Goal: Task Accomplishment & Management: Manage account settings

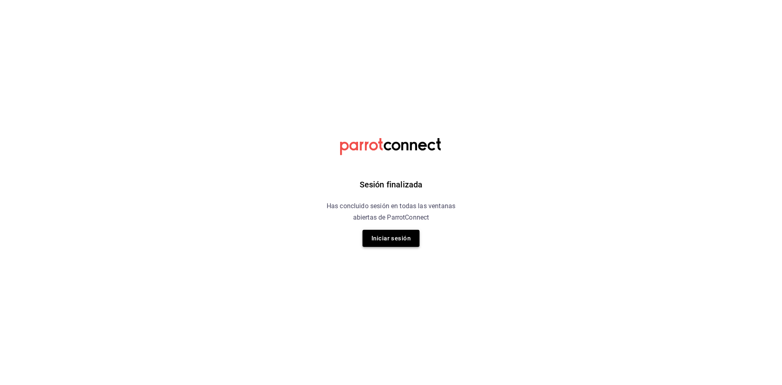
click at [387, 239] on button "Iniciar sesión" at bounding box center [391, 238] width 57 height 17
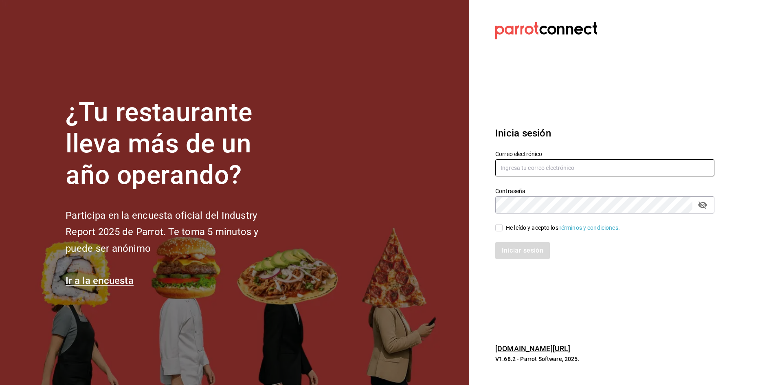
click at [569, 169] on input "text" at bounding box center [604, 167] width 219 height 17
type input "carmenruiz40@hotmail.com"
click at [498, 228] on input "He leído y acepto los Términos y condiciones." at bounding box center [498, 227] width 7 height 7
checkbox input "true"
click at [517, 249] on button "Iniciar sesión" at bounding box center [522, 250] width 55 height 17
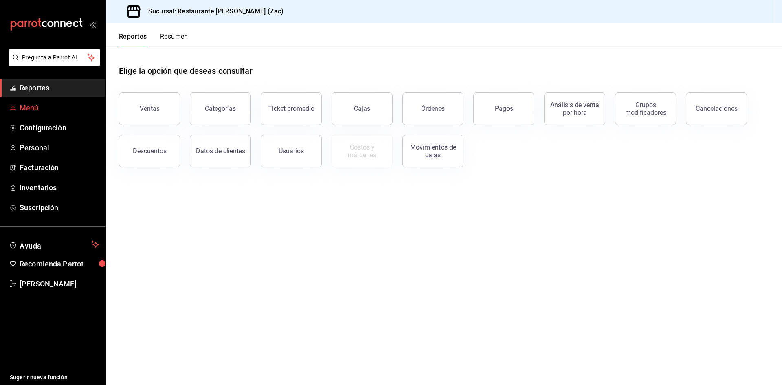
click at [31, 108] on span "Menú" at bounding box center [59, 107] width 79 height 11
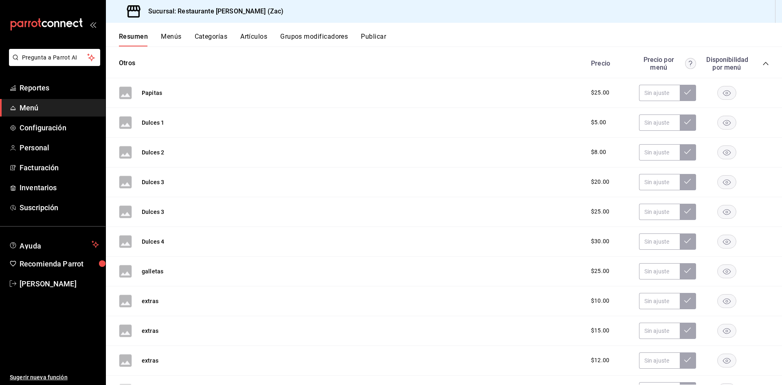
scroll to position [135, 0]
click at [309, 37] on button "Grupos modificadores" at bounding box center [314, 40] width 68 height 14
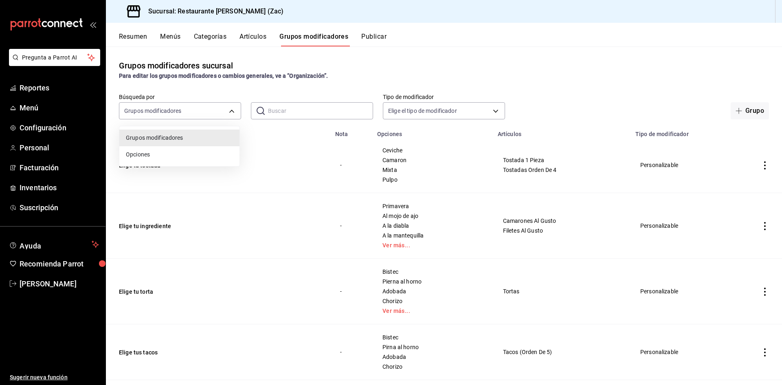
click at [230, 109] on body "Pregunta a Parrot AI Reportes Menú Configuración Personal Facturación Inventari…" at bounding box center [391, 192] width 782 height 385
click at [230, 109] on div at bounding box center [391, 192] width 782 height 385
click at [493, 112] on body "Pregunta a Parrot AI Reportes Menú Configuración Personal Facturación Inventari…" at bounding box center [391, 192] width 782 height 385
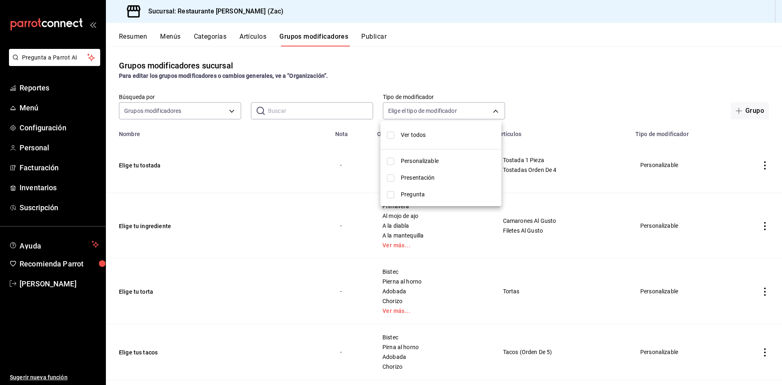
click at [457, 132] on span "Ver todos" at bounding box center [448, 135] width 94 height 9
type input "CUSTOMIZABLE,PRESENTATION,QUESTION"
checkbox input "true"
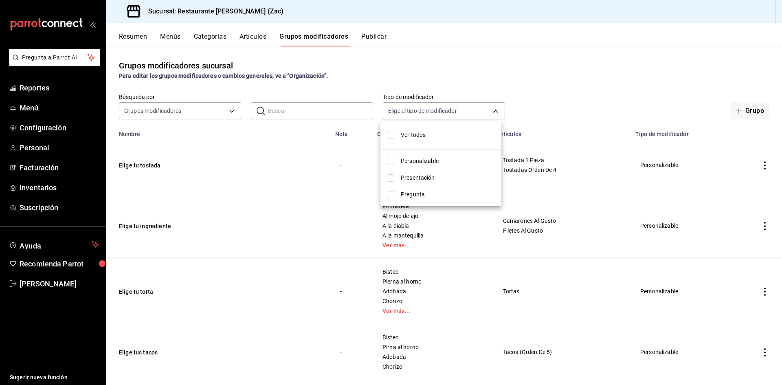
checkbox input "true"
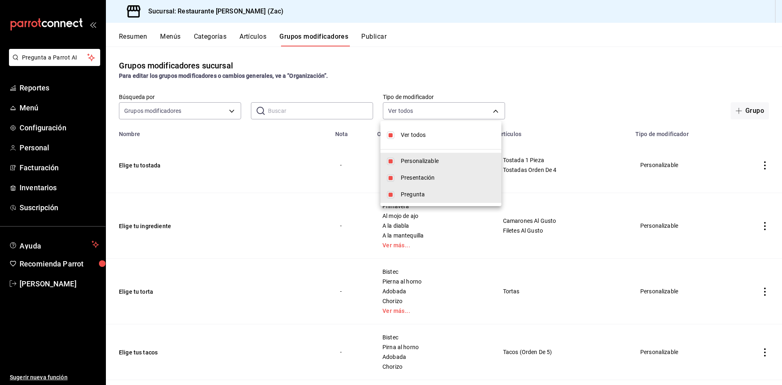
click at [554, 115] on div at bounding box center [391, 192] width 782 height 385
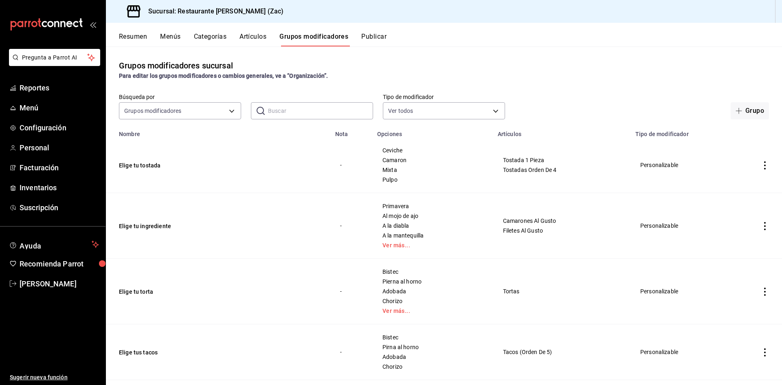
click at [170, 34] on button "Menús" at bounding box center [170, 40] width 20 height 14
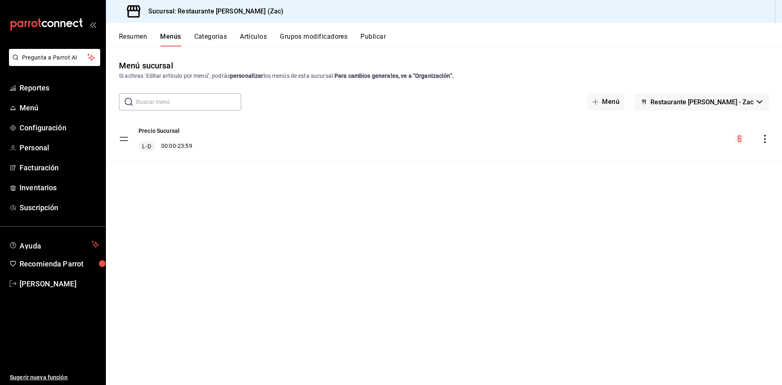
click at [215, 36] on button "Categorías" at bounding box center [210, 40] width 33 height 14
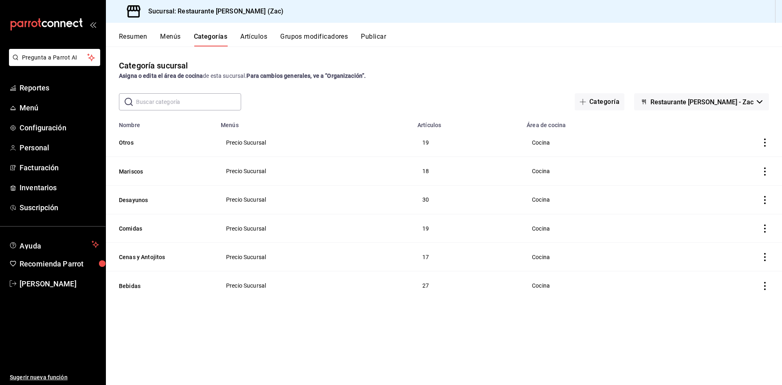
click at [172, 37] on button "Menús" at bounding box center [170, 40] width 20 height 14
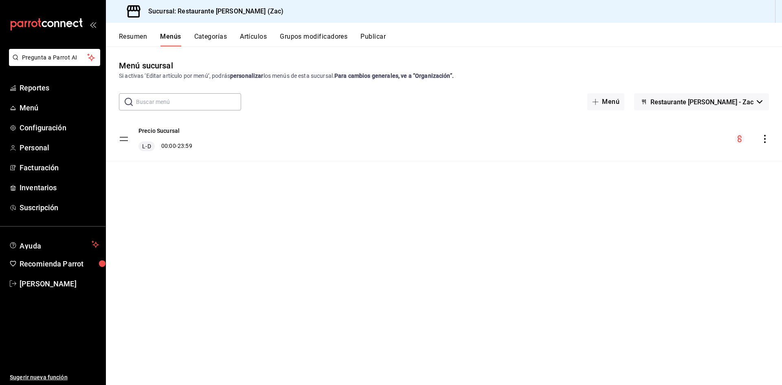
click at [134, 36] on button "Resumen" at bounding box center [133, 40] width 28 height 14
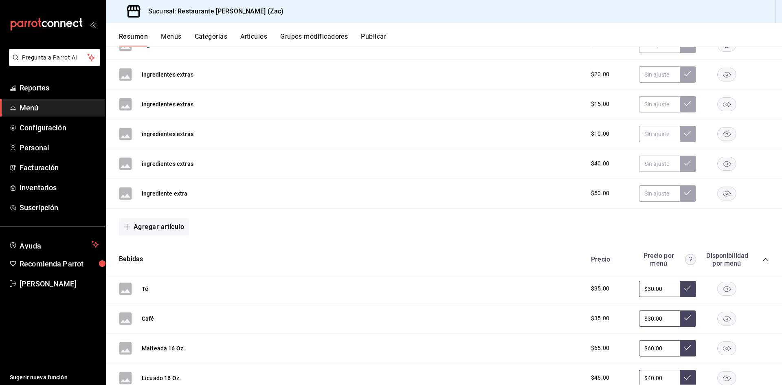
scroll to position [611, 0]
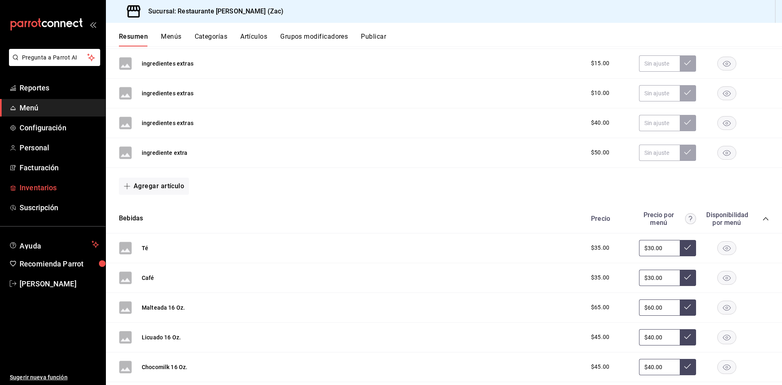
click at [52, 188] on span "Inventarios" at bounding box center [59, 187] width 79 height 11
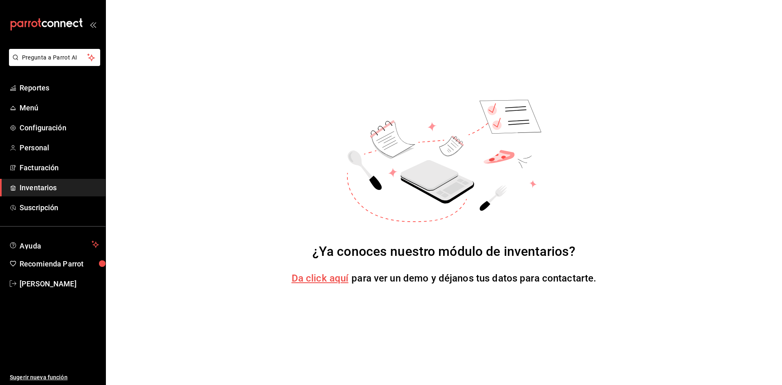
click at [248, 230] on div "¿Ya conoces nuestro módulo de inventarios? Da click aquí para ver un demo y déj…" at bounding box center [444, 192] width 676 height 385
click at [194, 164] on div "¿Ya conoces nuestro módulo de inventarios? Da click aquí para ver un demo y déj…" at bounding box center [444, 192] width 676 height 385
click at [37, 106] on span "Menú" at bounding box center [59, 107] width 79 height 11
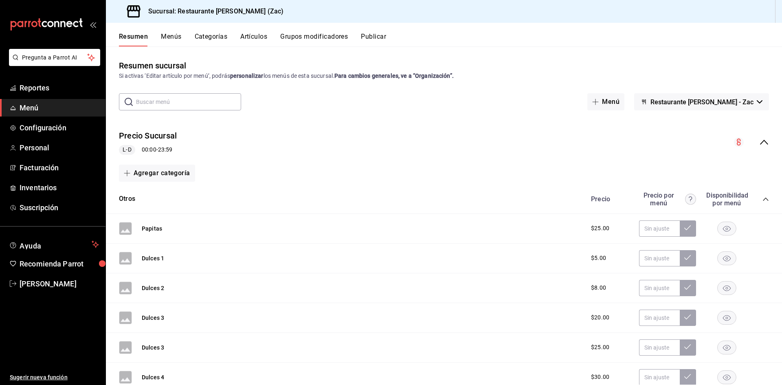
click at [763, 200] on icon "collapse-category-row" at bounding box center [766, 199] width 7 height 7
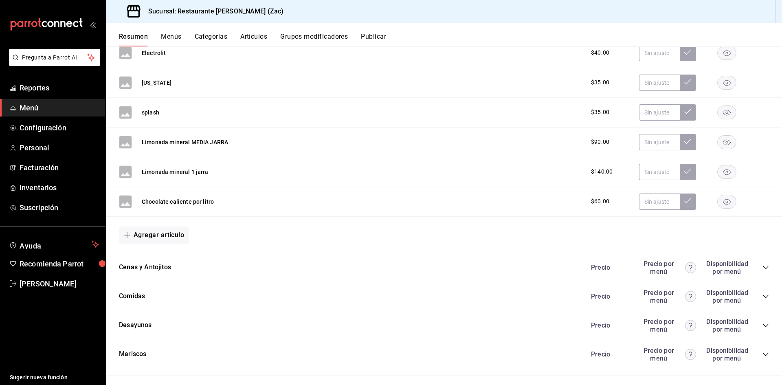
scroll to position [837, 0]
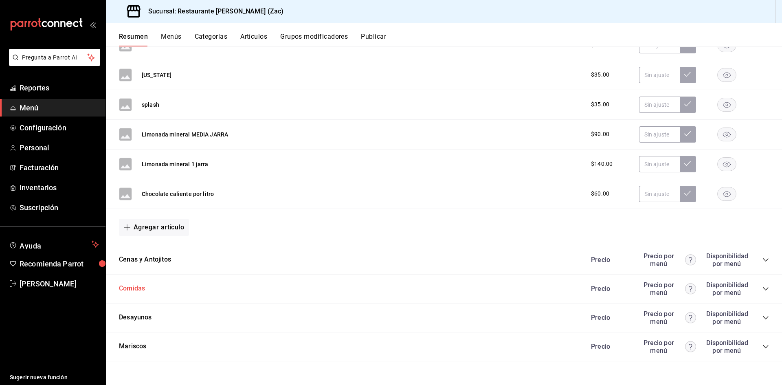
click at [141, 290] on button "Comidas" at bounding box center [132, 288] width 26 height 9
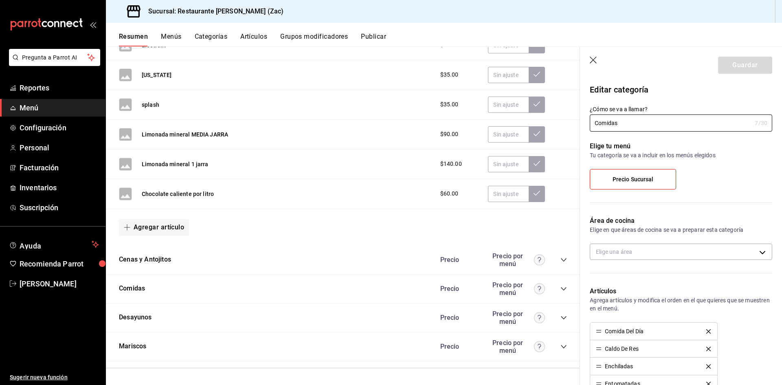
type input "e98dc600-04ea-4705-a395-96d758cfe090"
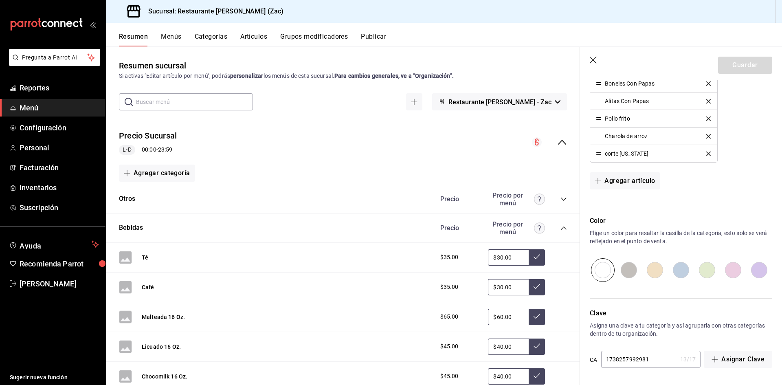
click at [58, 326] on ul "Sugerir nueva función" at bounding box center [53, 339] width 106 height 93
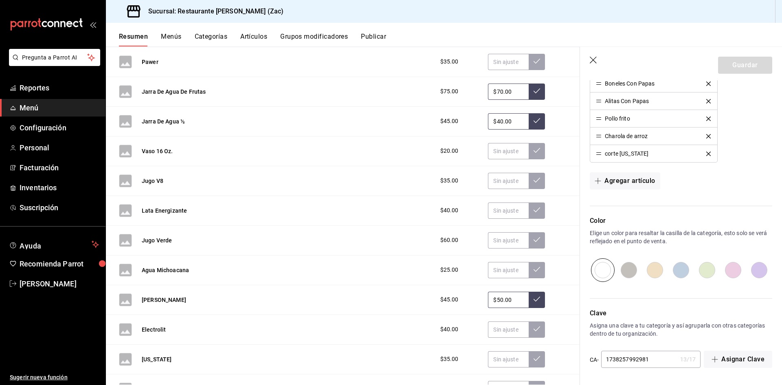
scroll to position [570, 0]
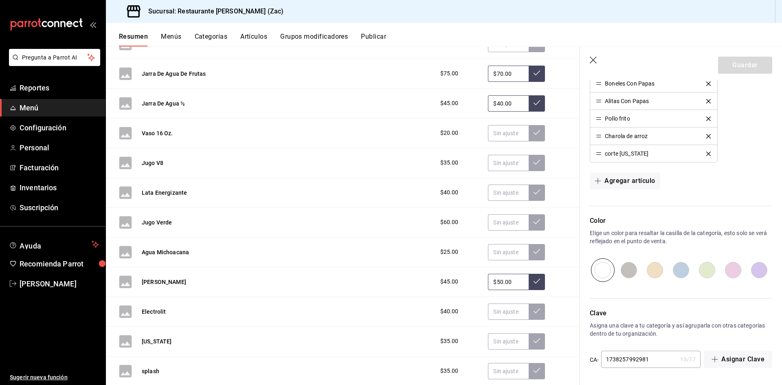
click at [169, 36] on button "Menús" at bounding box center [171, 40] width 20 height 14
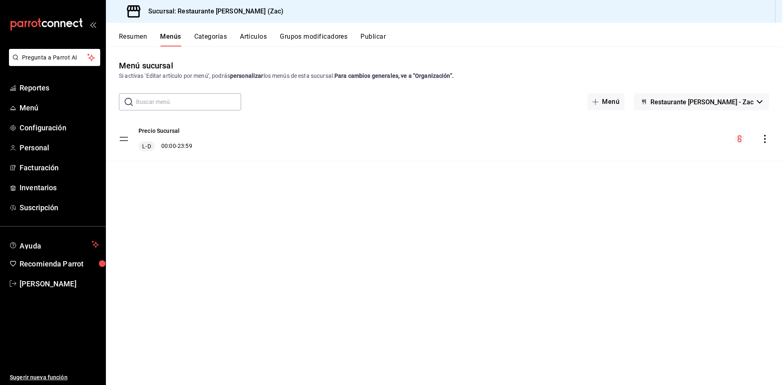
click at [215, 37] on button "Categorías" at bounding box center [210, 40] width 33 height 14
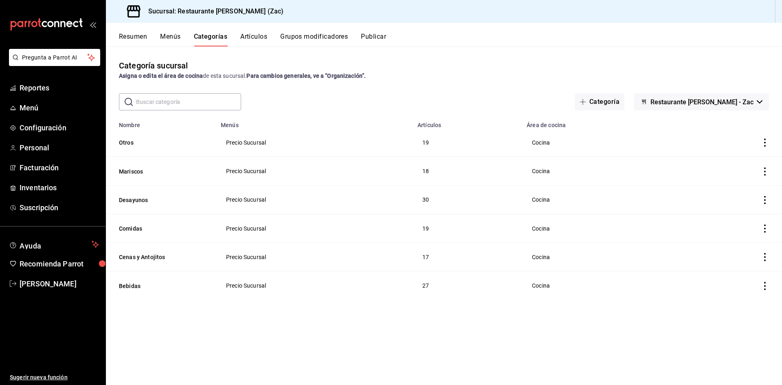
click at [219, 103] on input "text" at bounding box center [188, 102] width 105 height 16
click at [286, 106] on div "​ ​ Categoría Restaurante [PERSON_NAME] - Zac" at bounding box center [444, 101] width 676 height 17
click at [763, 140] on icon "actions" at bounding box center [765, 143] width 8 height 8
click at [766, 171] on div at bounding box center [391, 192] width 782 height 385
click at [766, 170] on icon "actions" at bounding box center [765, 171] width 8 height 8
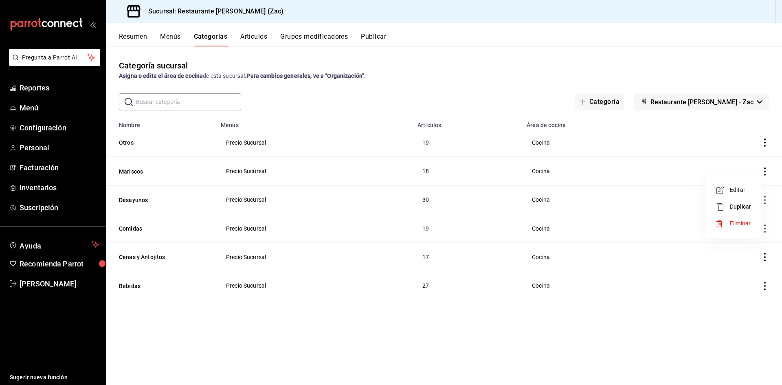
click at [441, 69] on div at bounding box center [391, 192] width 782 height 385
click at [165, 331] on div "Categoría sucursal Asigna o edita el área de cocina de esta sucursal. Para camb…" at bounding box center [444, 215] width 676 height 338
